Goal: Task Accomplishment & Management: Complete application form

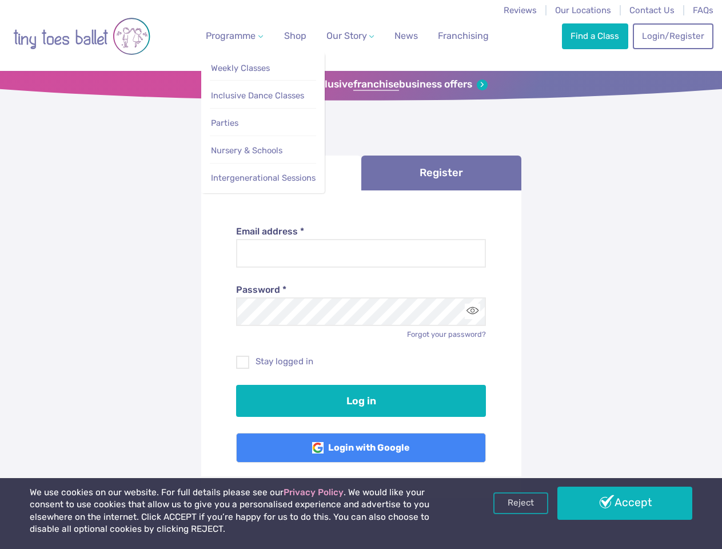
click at [232, 35] on span "Programme" at bounding box center [231, 35] width 50 height 11
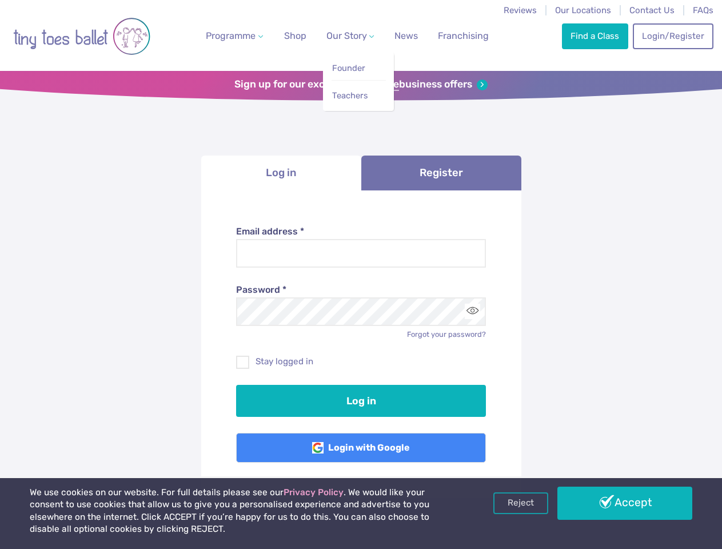
click at [340, 35] on span "Our Story" at bounding box center [346, 35] width 41 height 11
click at [361, 85] on strong "franchise" at bounding box center [376, 84] width 46 height 13
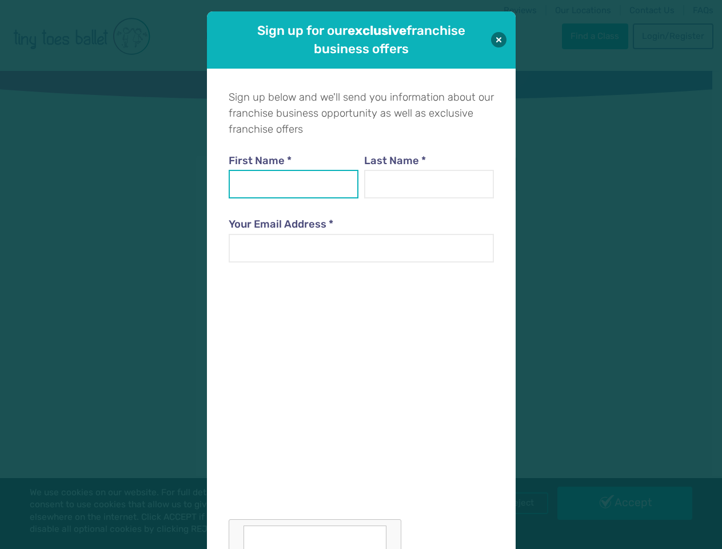
click at [281, 173] on input "First Name *" at bounding box center [294, 184] width 130 height 29
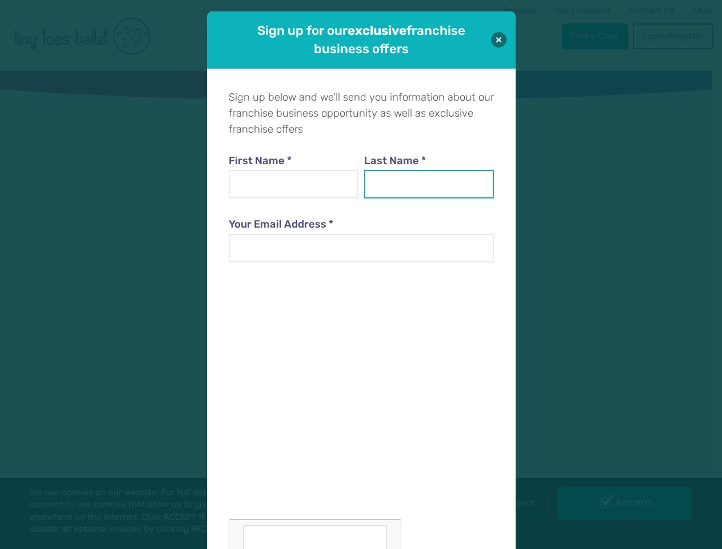
click at [441, 173] on input "Last Name *" at bounding box center [429, 184] width 130 height 29
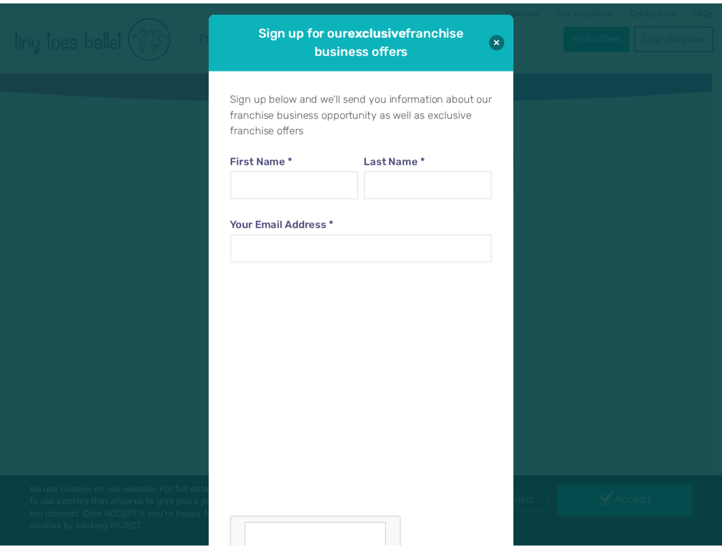
scroll to position [11, 0]
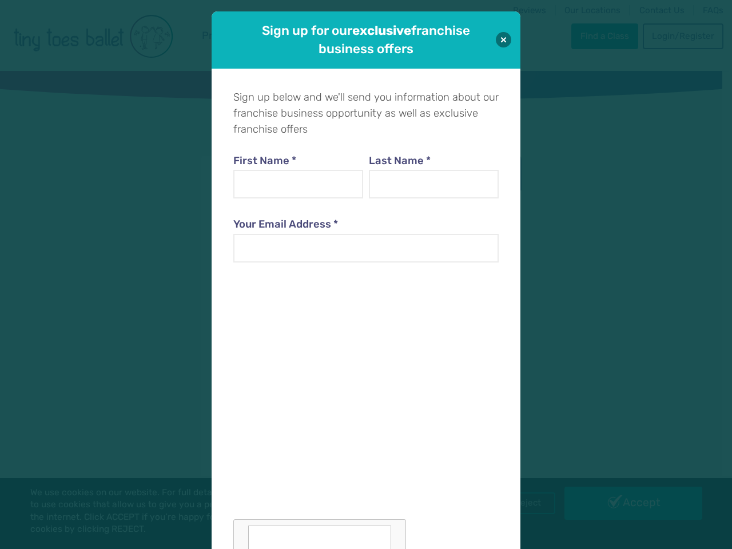
click at [472, 311] on div at bounding box center [365, 416] width 265 height 280
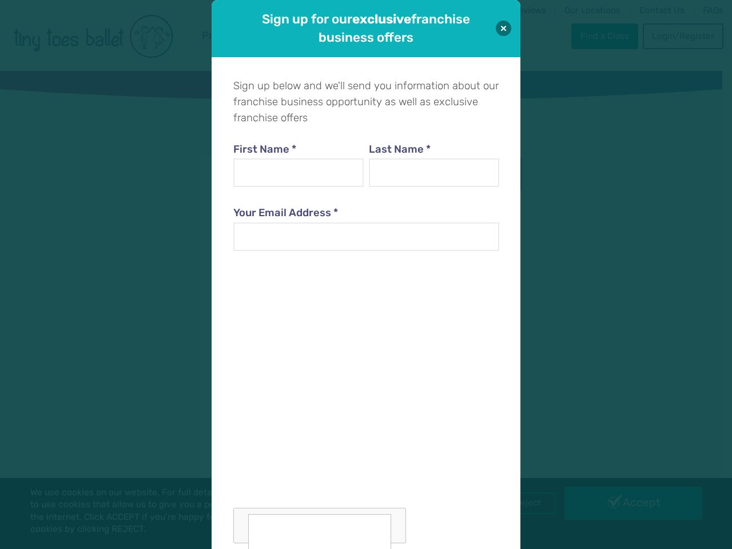
click at [521, 503] on div "Sign up for our exclusive franchise business offers Sign up below and we'll sen…" at bounding box center [366, 274] width 732 height 549
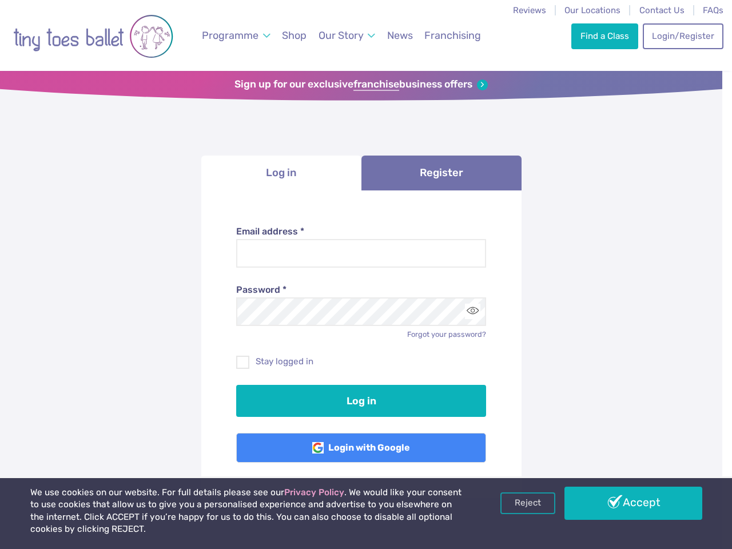
click at [625, 503] on div "Sign up for our exclusive franchise business offers Sign up below and we'll sen…" at bounding box center [366, 274] width 732 height 549
